Goal: Information Seeking & Learning: Learn about a topic

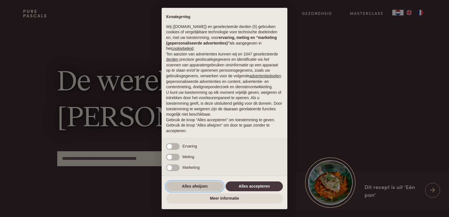
click at [187, 186] on button "Alles afwijzen" at bounding box center [194, 187] width 57 height 10
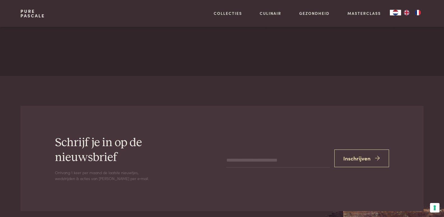
scroll to position [1774, 0]
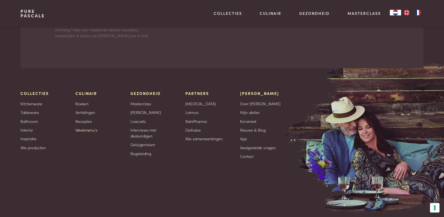
click at [89, 133] on link "Weekmenu's" at bounding box center [86, 130] width 22 height 6
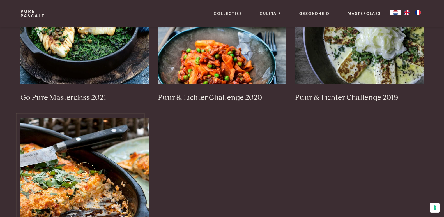
scroll to position [429, 0]
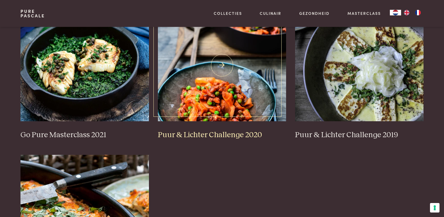
click at [245, 135] on h3 "Puur & Lichter Challenge 2020" at bounding box center [222, 135] width 128 height 10
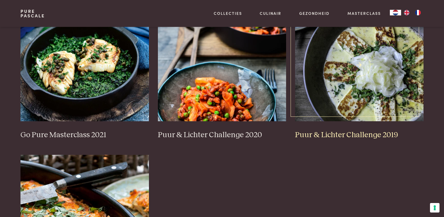
click at [328, 134] on h3 "Puur & Lichter Challenge 2019" at bounding box center [359, 135] width 128 height 10
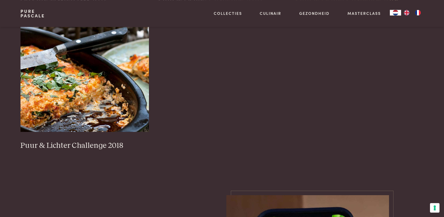
scroll to position [601, 0]
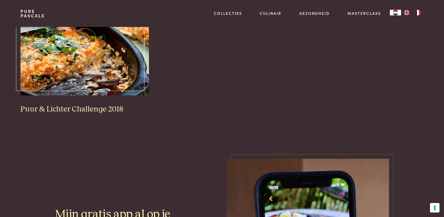
click at [93, 109] on h3 "Puur & Lichter Challenge 2018" at bounding box center [84, 110] width 128 height 10
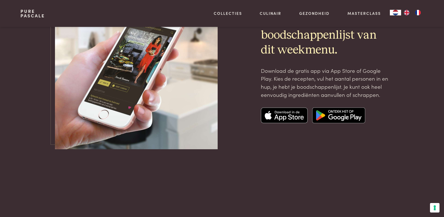
scroll to position [2031, 0]
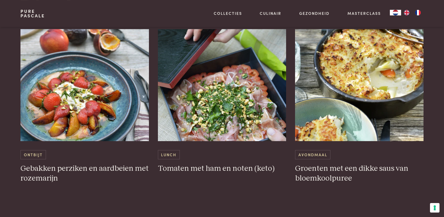
scroll to position [658, 0]
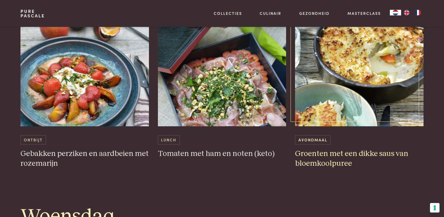
click at [311, 160] on h3 "Groenten met een dikke saus van bloemkoolpuree" at bounding box center [359, 158] width 128 height 19
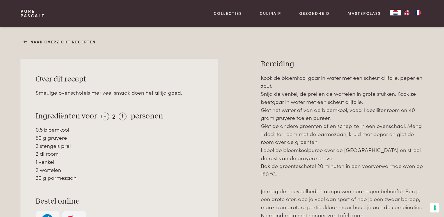
scroll to position [229, 0]
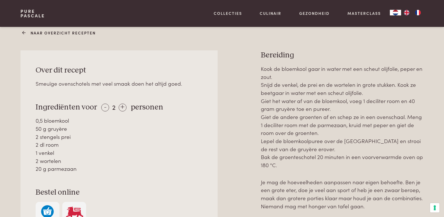
click at [36, 33] on link "Naar overzicht recepten" at bounding box center [60, 33] width 72 height 6
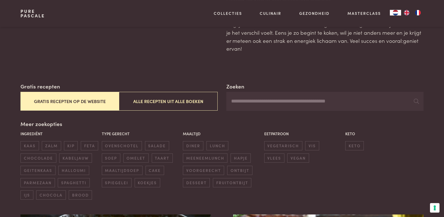
scroll to position [57, 0]
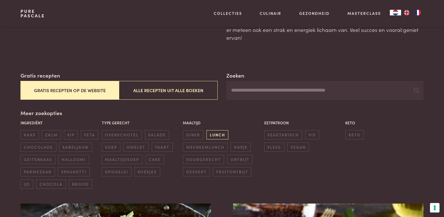
click at [217, 135] on span "lunch" at bounding box center [217, 134] width 22 height 9
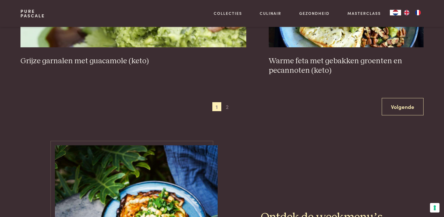
scroll to position [987, 0]
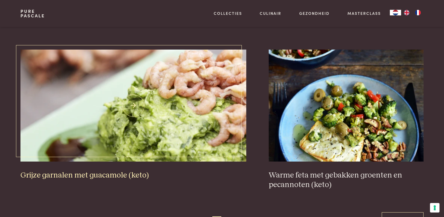
click at [106, 171] on link "Grijze garnalen met guacamole (keto)" at bounding box center [133, 115] width 226 height 131
click at [104, 144] on img at bounding box center [133, 106] width 226 height 112
click at [133, 106] on img at bounding box center [133, 106] width 226 height 112
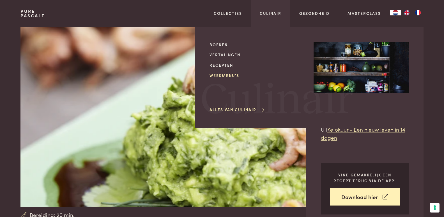
click at [227, 76] on link "Weekmenu's" at bounding box center [257, 76] width 95 height 6
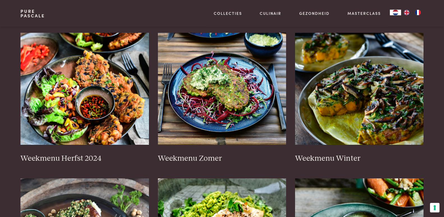
scroll to position [114, 0]
click at [210, 157] on h3 "Weekmenu Zomer" at bounding box center [222, 159] width 128 height 10
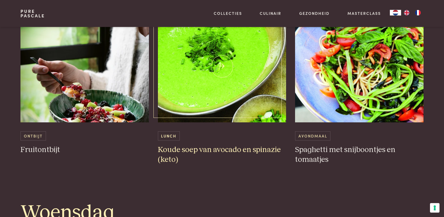
scroll to position [572, 0]
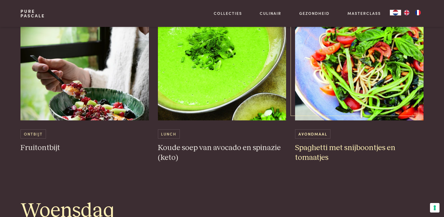
click at [321, 149] on h3 "Spaghetti met snijboontjes en tomaatjes" at bounding box center [359, 152] width 128 height 19
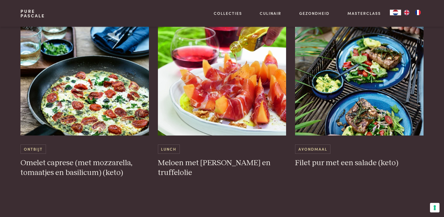
scroll to position [1488, 0]
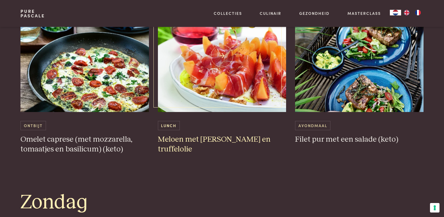
click at [193, 135] on h3 "Meloen met parmaham en truffelolie" at bounding box center [222, 144] width 128 height 19
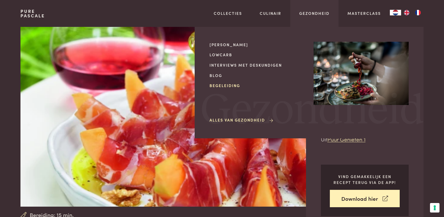
click at [230, 86] on link "Begeleiding" at bounding box center [257, 86] width 95 height 6
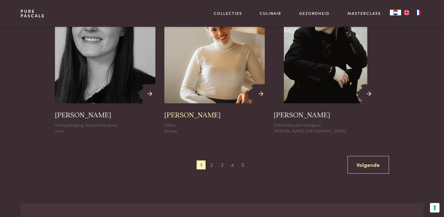
scroll to position [658, 0]
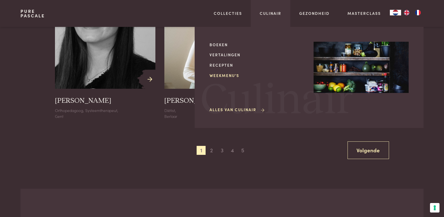
click at [230, 75] on link "Weekmenu's" at bounding box center [257, 76] width 95 height 6
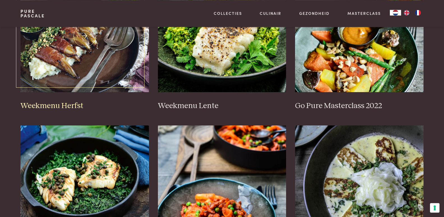
scroll to position [315, 0]
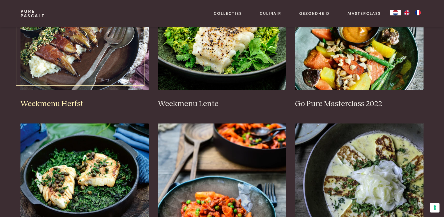
click at [63, 106] on h3 "Weekmenu Herfst" at bounding box center [84, 104] width 128 height 10
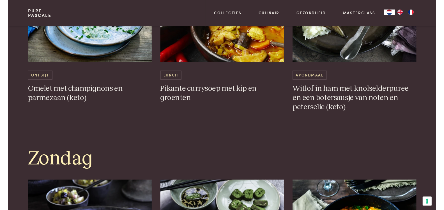
scroll to position [1373, 0]
